Goal: Task Accomplishment & Management: Use online tool/utility

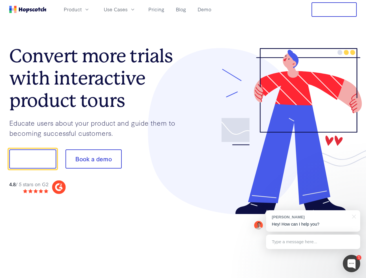
click at [183, 139] on div at bounding box center [270, 131] width 174 height 167
click at [82, 9] on span "Product" at bounding box center [73, 9] width 18 height 7
click at [128, 9] on span "Use Cases" at bounding box center [116, 9] width 24 height 7
click at [334, 10] on button "Free Trial" at bounding box center [334, 9] width 45 height 14
click at [32, 159] on button "Show me!" at bounding box center [32, 159] width 47 height 19
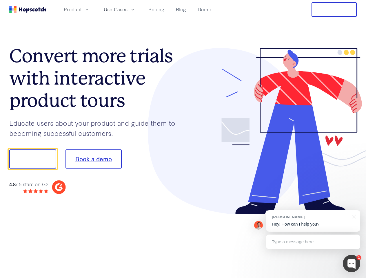
click at [93, 159] on button "Book a demo" at bounding box center [94, 159] width 56 height 19
click at [352, 264] on div at bounding box center [351, 263] width 17 height 17
click at [313, 221] on div "[PERSON_NAME] Hey! How can I help you?" at bounding box center [313, 220] width 94 height 21
click at [353, 216] on div at bounding box center [306, 158] width 109 height 193
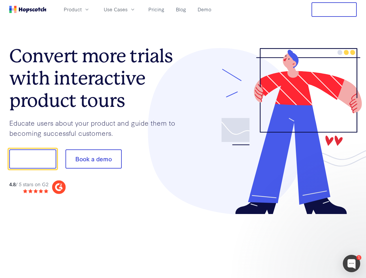
click at [313, 242] on div at bounding box center [306, 197] width 109 height 116
